Goal: Task Accomplishment & Management: Manage account settings

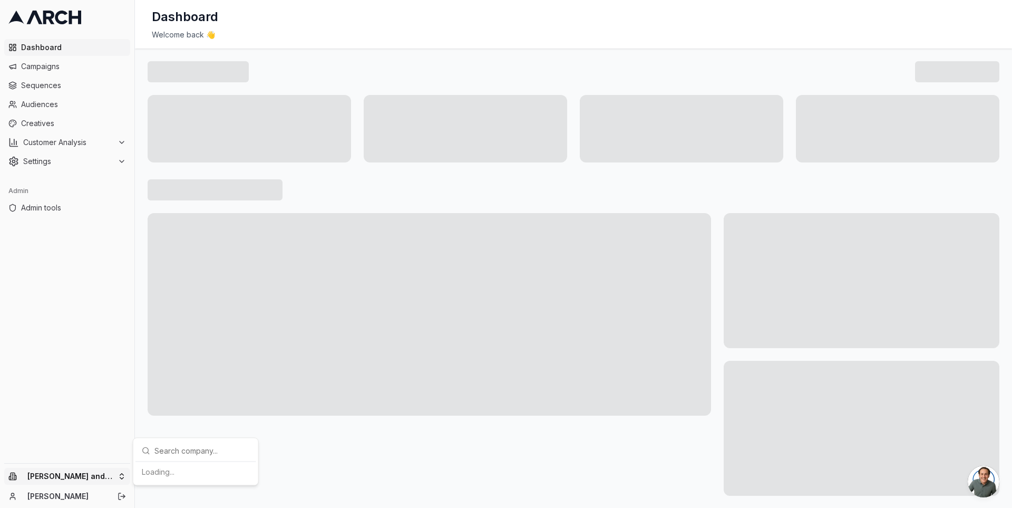
click at [126, 473] on html "Dashboard Campaigns Sequences Audiences Creatives Customer Analysis Settings Ad…" at bounding box center [506, 254] width 1012 height 508
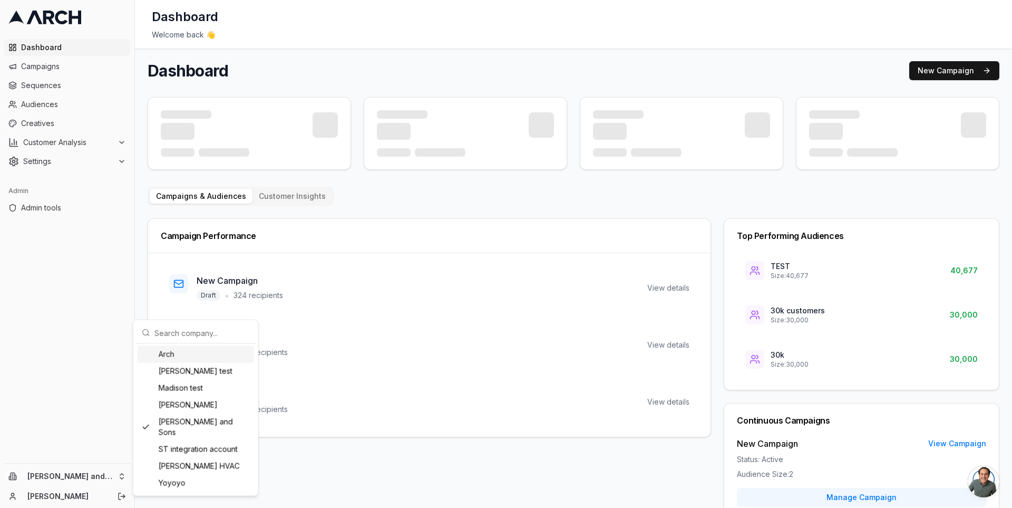
click at [138, 278] on html "Dashboard Campaigns Sequences Audiences Creatives Customer Analysis Settings Ad…" at bounding box center [506, 254] width 1012 height 508
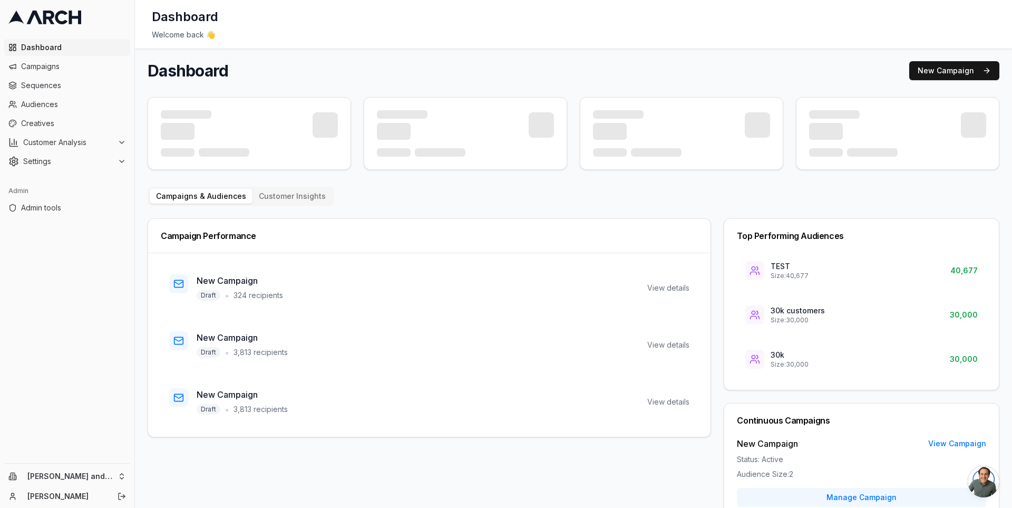
click at [139, 455] on main "Dashboard New Campaign Campaigns & Audiences Customer Insights Campaign Perform…" at bounding box center [573, 346] width 877 height 596
click at [353, 104] on div at bounding box center [574, 133] width 852 height 73
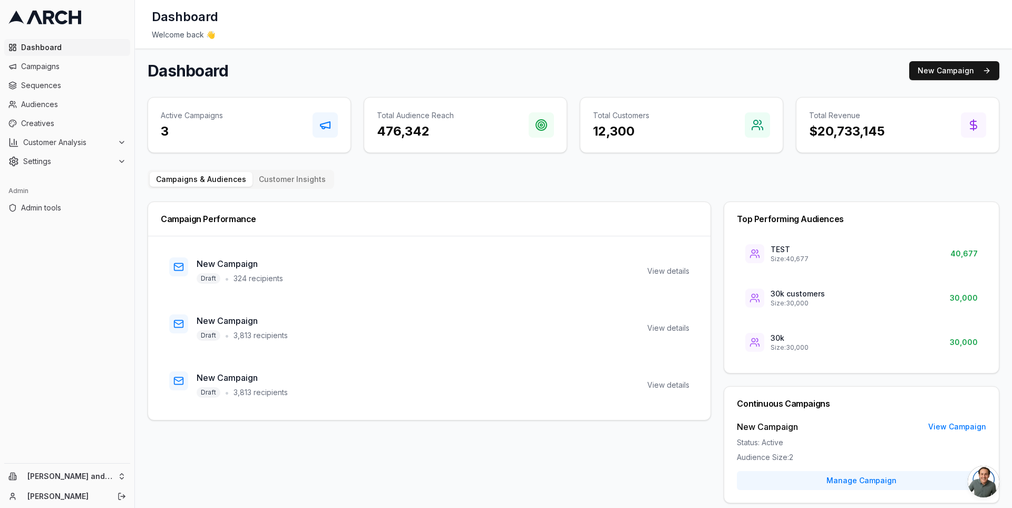
click at [140, 303] on main "Dashboard New Campaign Active Campaigns 3 Total Audience Reach 476,342 Total Cu…" at bounding box center [573, 337] width 877 height 579
click at [707, 194] on div "Campaigns & Audiences Customer Insights Campaign Performance New Campaign Draft…" at bounding box center [574, 392] width 852 height 445
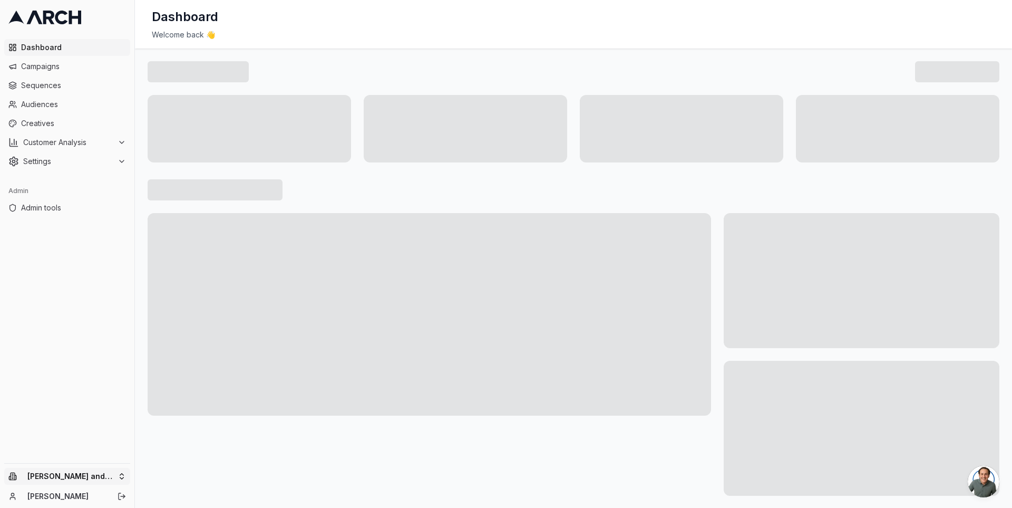
click at [120, 472] on html "Dashboard Campaigns Sequences Audiences Creatives Customer Analysis Settings Ad…" at bounding box center [506, 254] width 1012 height 508
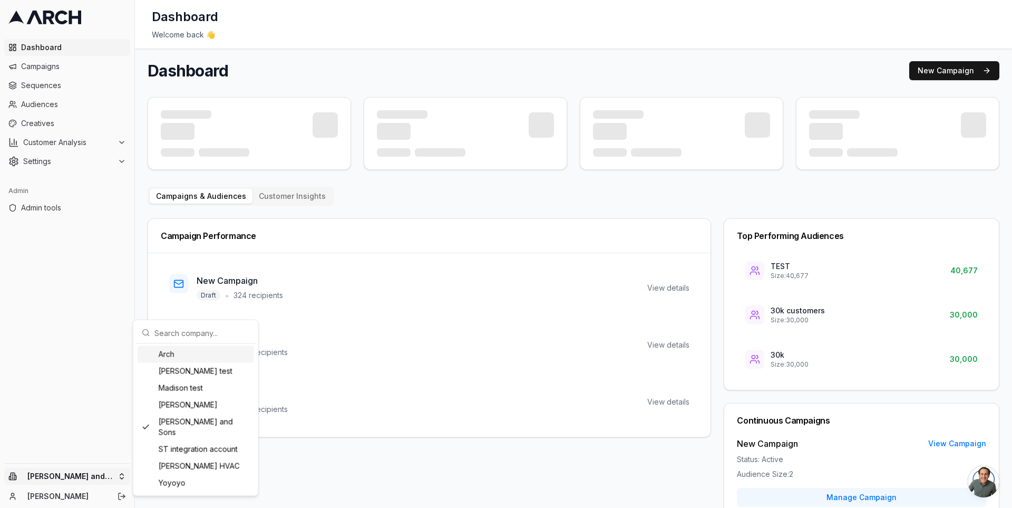
click at [105, 419] on html "Dashboard Campaigns Sequences Audiences Creatives Customer Analysis Settings Ad…" at bounding box center [506, 254] width 1012 height 508
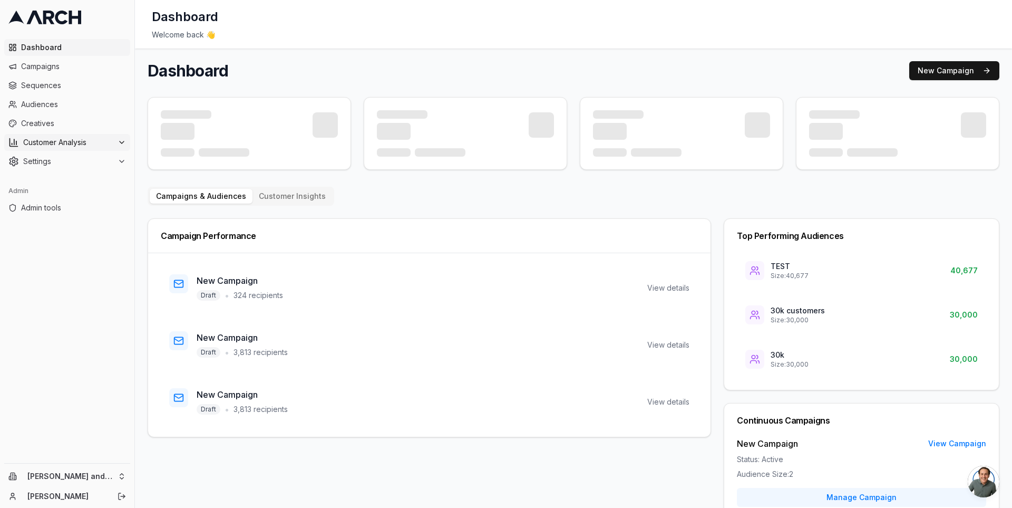
click at [113, 144] on div "Customer Analysis" at bounding box center [67, 142] width 118 height 11
click at [106, 189] on button "Settings" at bounding box center [67, 195] width 126 height 17
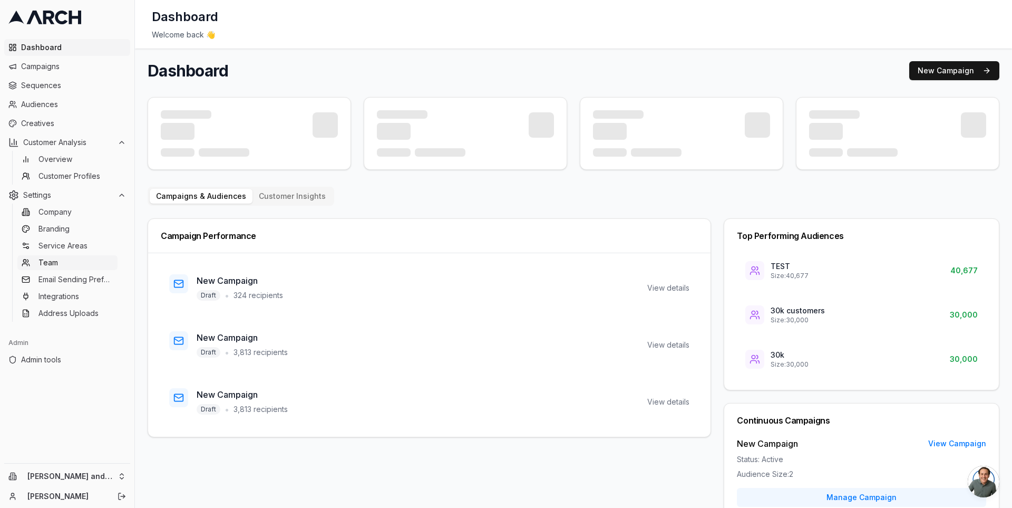
click at [89, 259] on link "Team" at bounding box center [67, 262] width 100 height 15
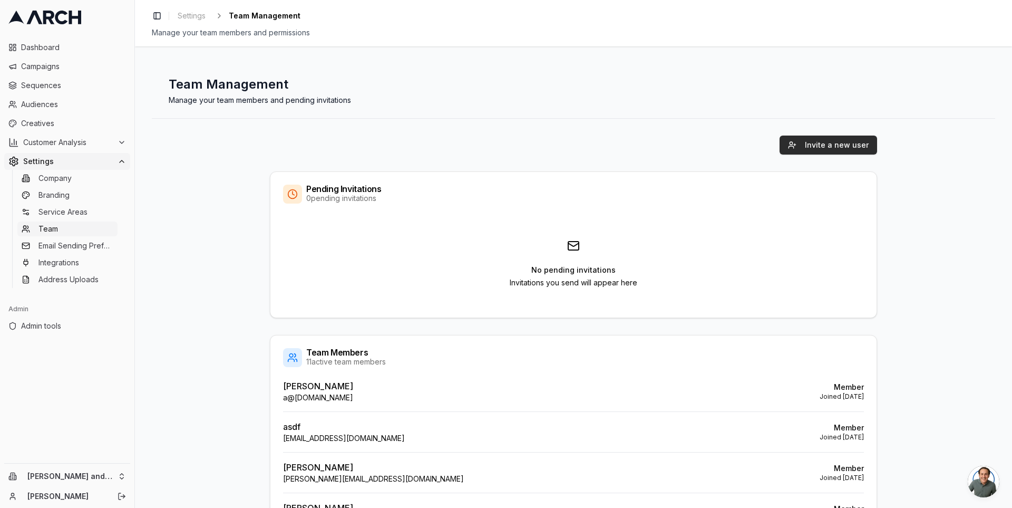
click at [809, 143] on button "Invite a new user" at bounding box center [829, 144] width 98 height 19
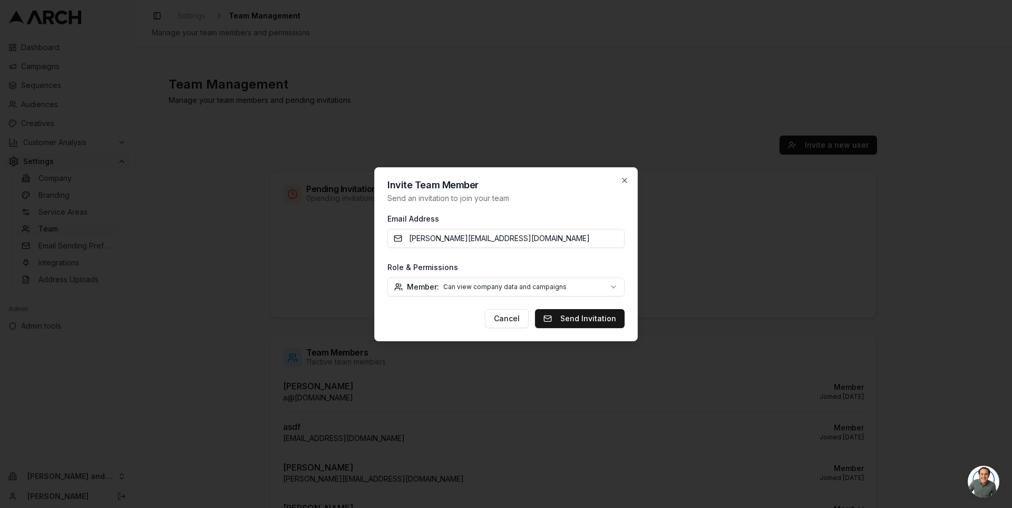
type input "[PERSON_NAME][EMAIL_ADDRESS][DOMAIN_NAME]"
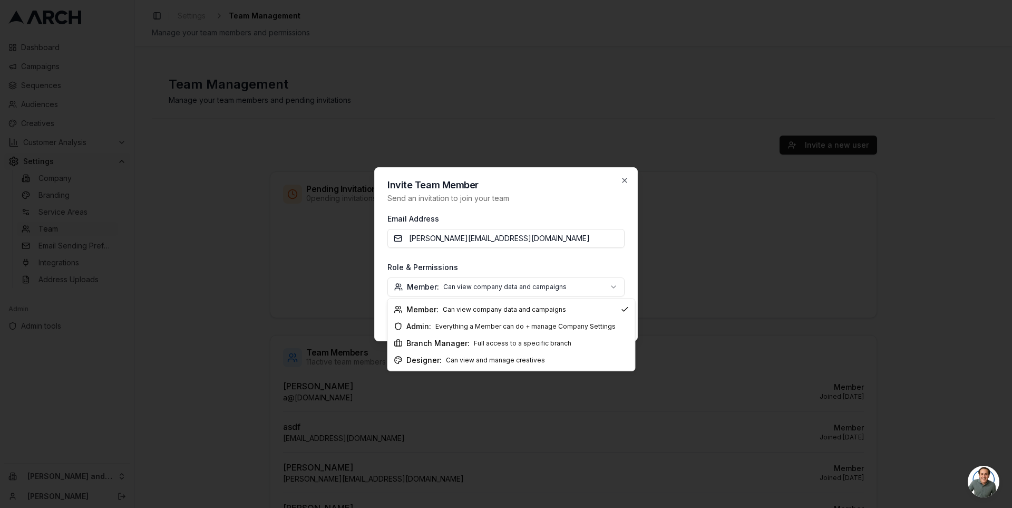
click at [599, 287] on body "Dashboard Campaigns Sequences Audiences Creatives Customer Analysis Settings Co…" at bounding box center [506, 254] width 1012 height 508
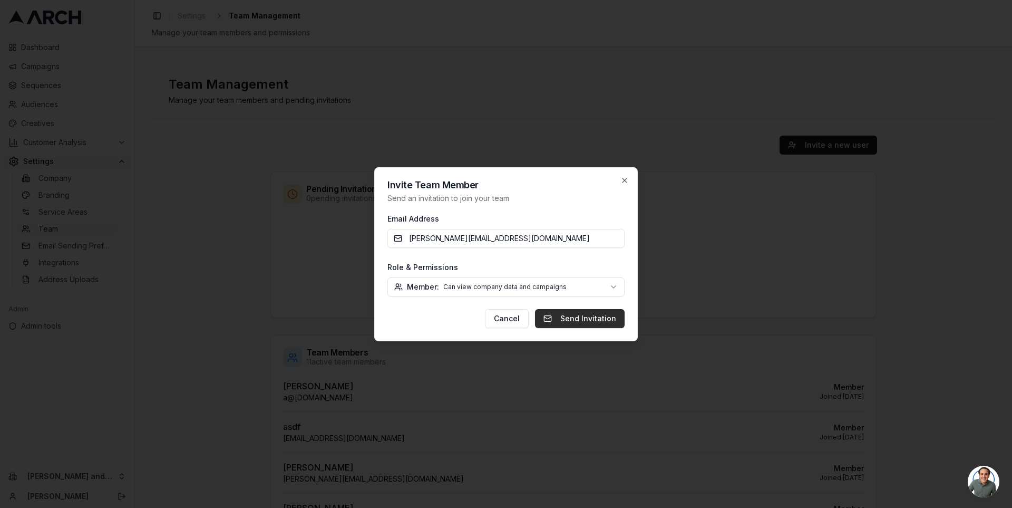
click at [598, 324] on button "Send Invitation" at bounding box center [580, 318] width 90 height 19
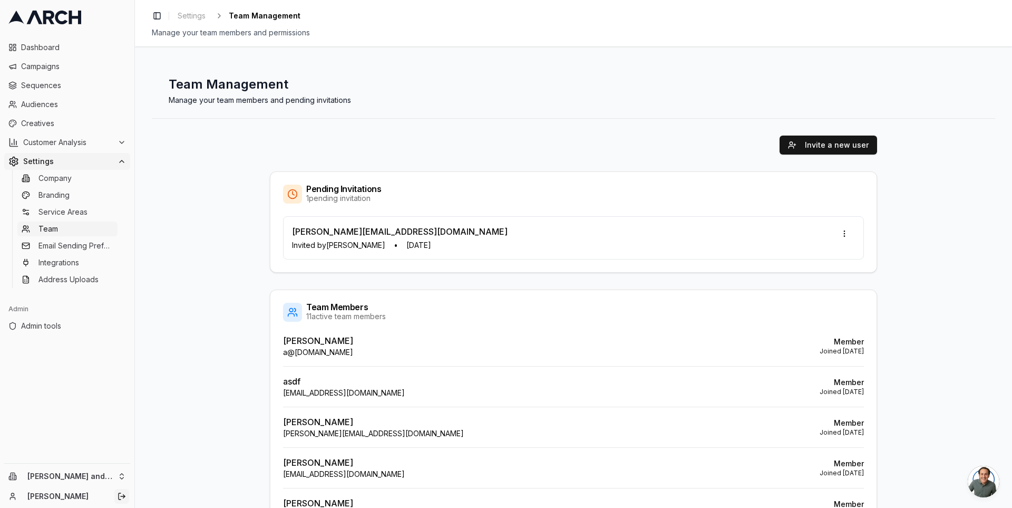
click at [119, 496] on icon "Log out" at bounding box center [120, 496] width 2 height 6
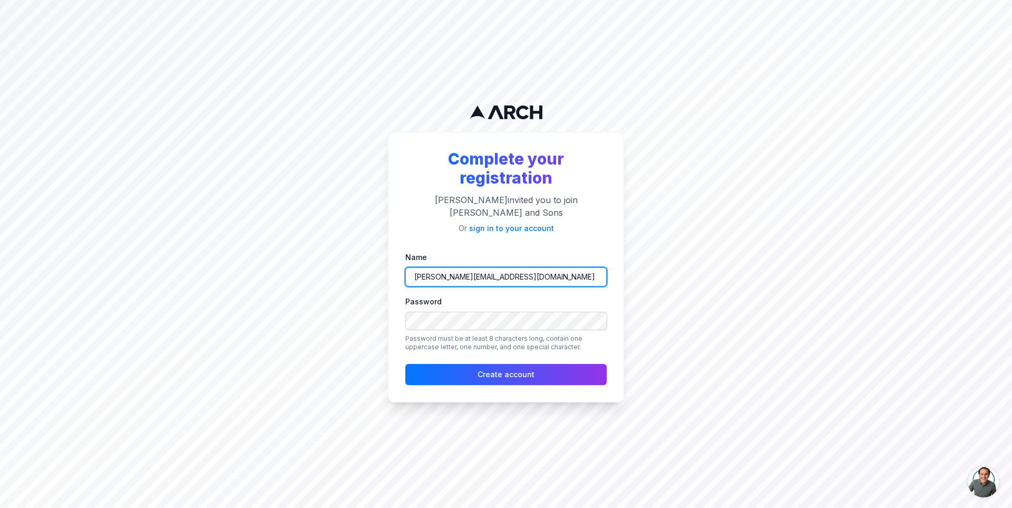
click at [508, 272] on input "[PERSON_NAME][EMAIL_ADDRESS][DOMAIN_NAME]" at bounding box center [505, 276] width 201 height 19
type input "[PERSON_NAME][EMAIL_ADDRESS][DOMAIN_NAME]"
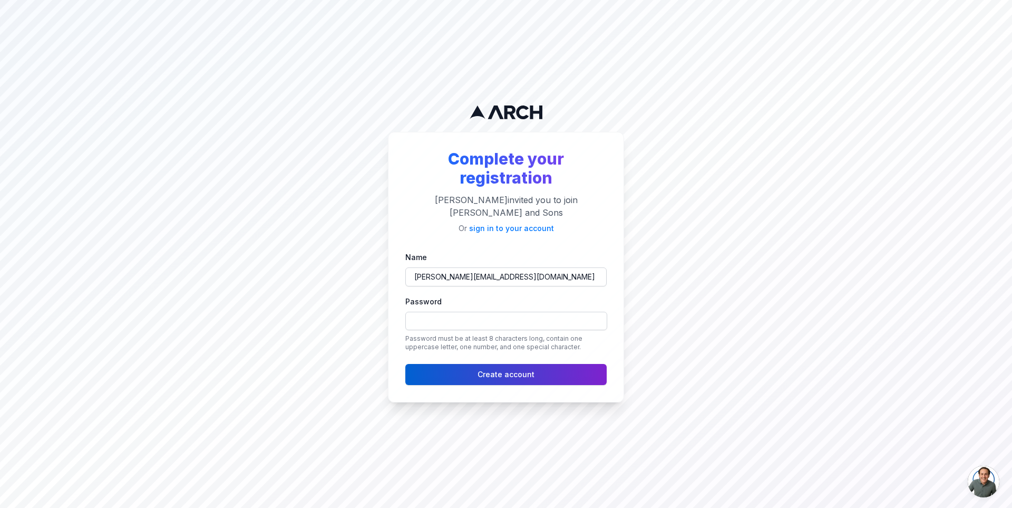
click at [439, 364] on button "Create account" at bounding box center [505, 374] width 201 height 21
